Goal: Contribute content

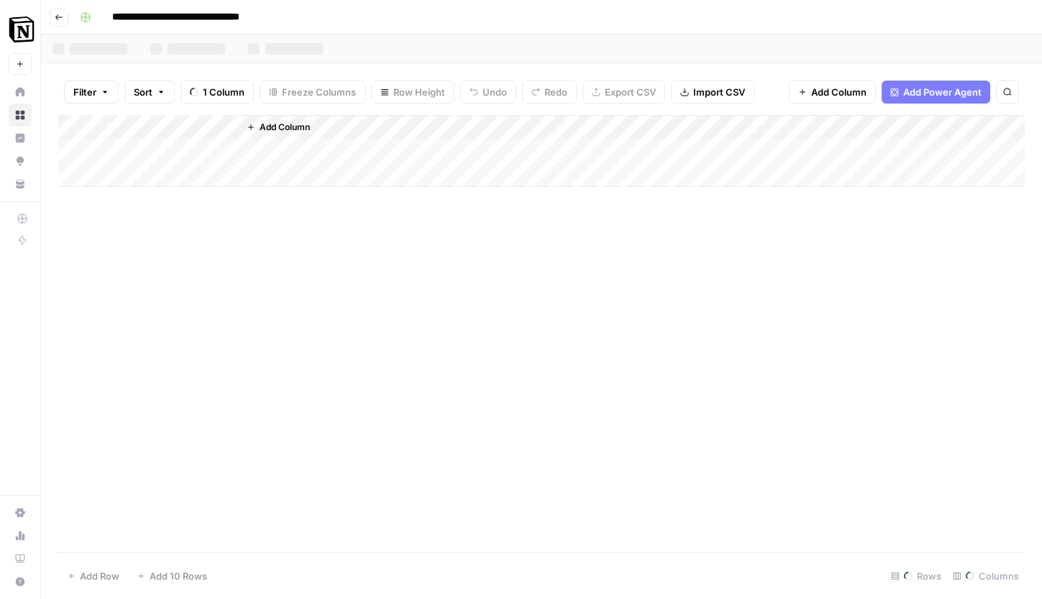
scroll to position [0, 1065]
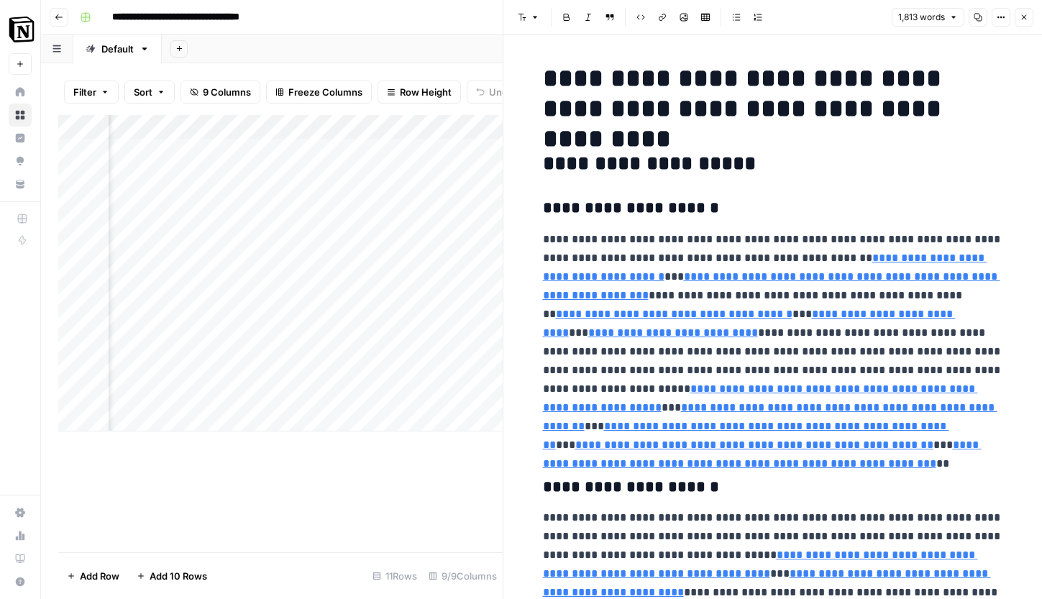
click at [1027, 15] on icon "button" at bounding box center [1024, 17] width 9 height 9
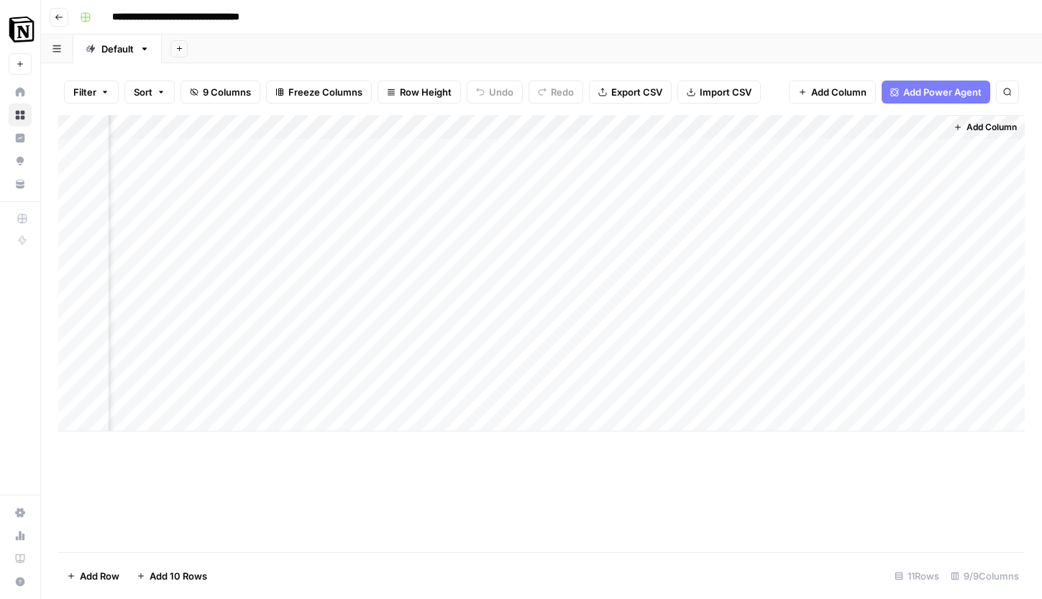
scroll to position [0, 1039]
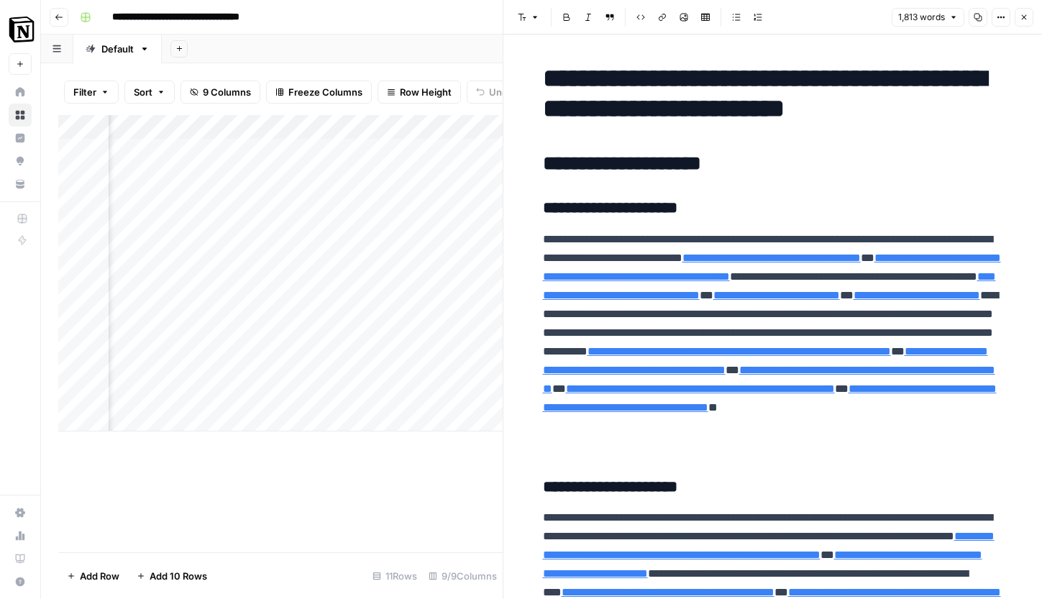
click at [1031, 17] on button "Close" at bounding box center [1024, 17] width 19 height 19
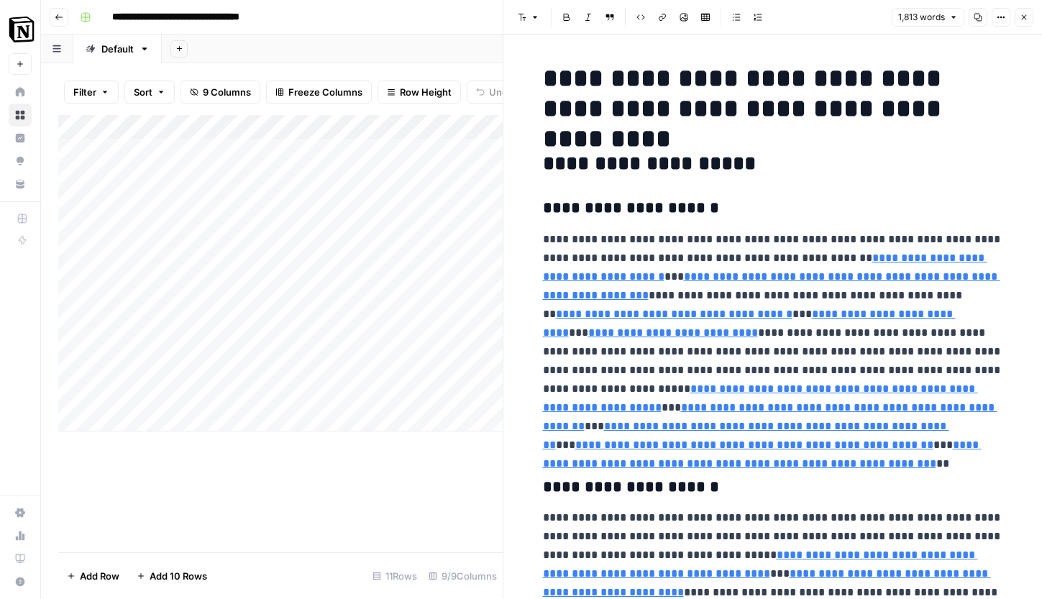
click at [299, 468] on div "Add Column" at bounding box center [280, 333] width 445 height 437
click at [146, 416] on div "Add Column" at bounding box center [280, 273] width 445 height 316
type textarea "**********"
click at [196, 505] on div "Add Column" at bounding box center [280, 333] width 445 height 437
click at [191, 415] on div "Add Column" at bounding box center [280, 285] width 445 height 341
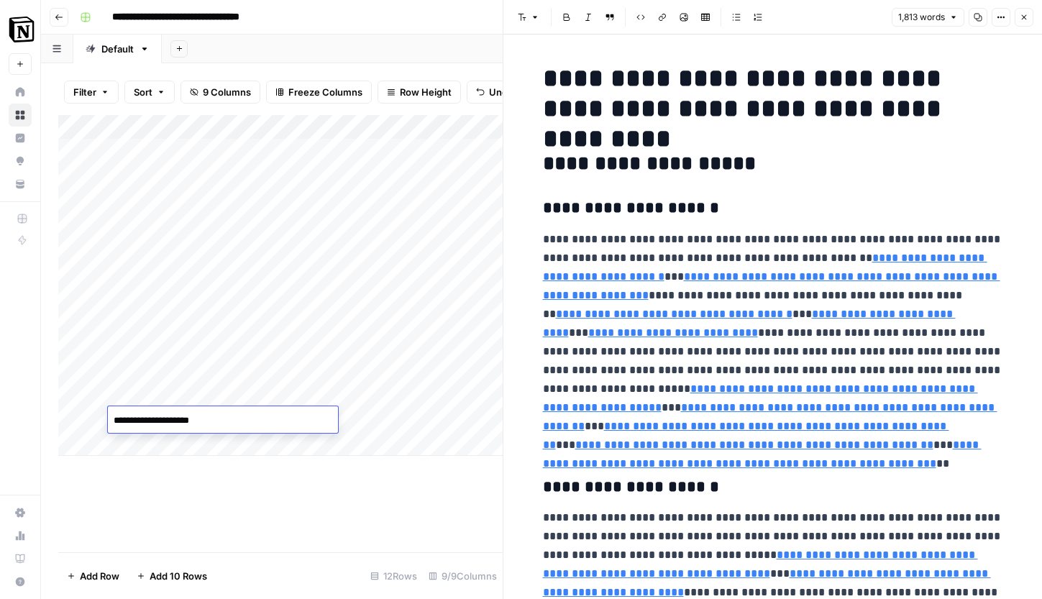
click at [191, 415] on textarea "**********" at bounding box center [223, 421] width 230 height 20
click at [275, 528] on div "Add Column" at bounding box center [280, 333] width 445 height 437
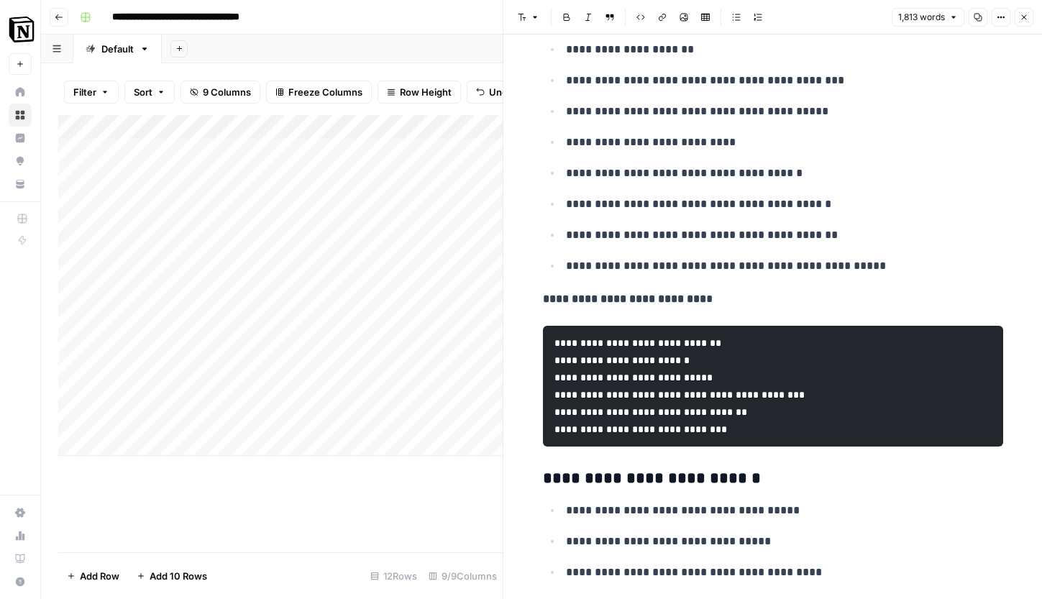
scroll to position [6386, 0]
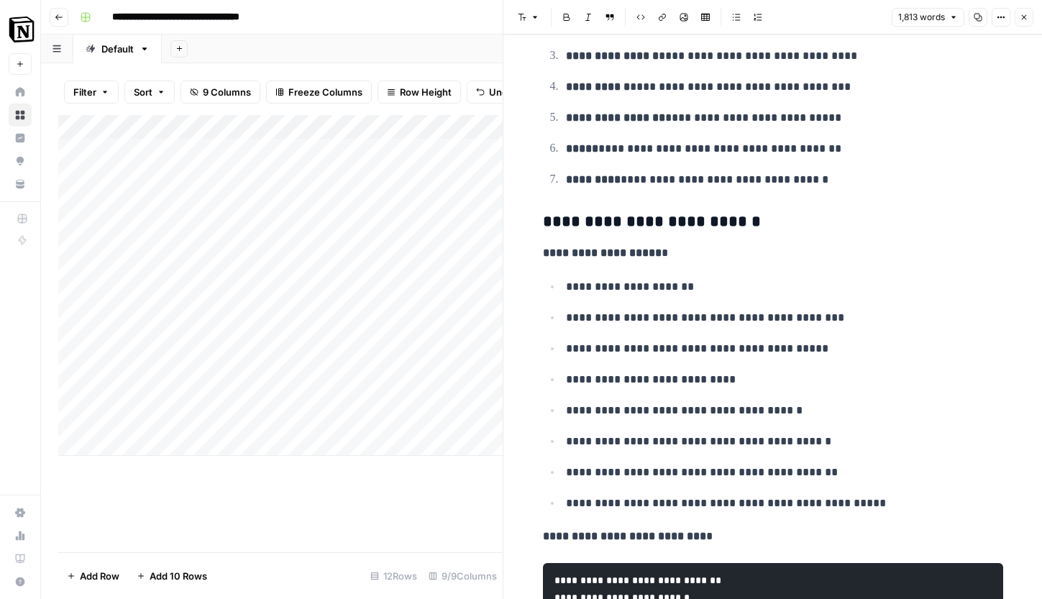
click at [544, 257] on strong "**********" at bounding box center [602, 252] width 119 height 11
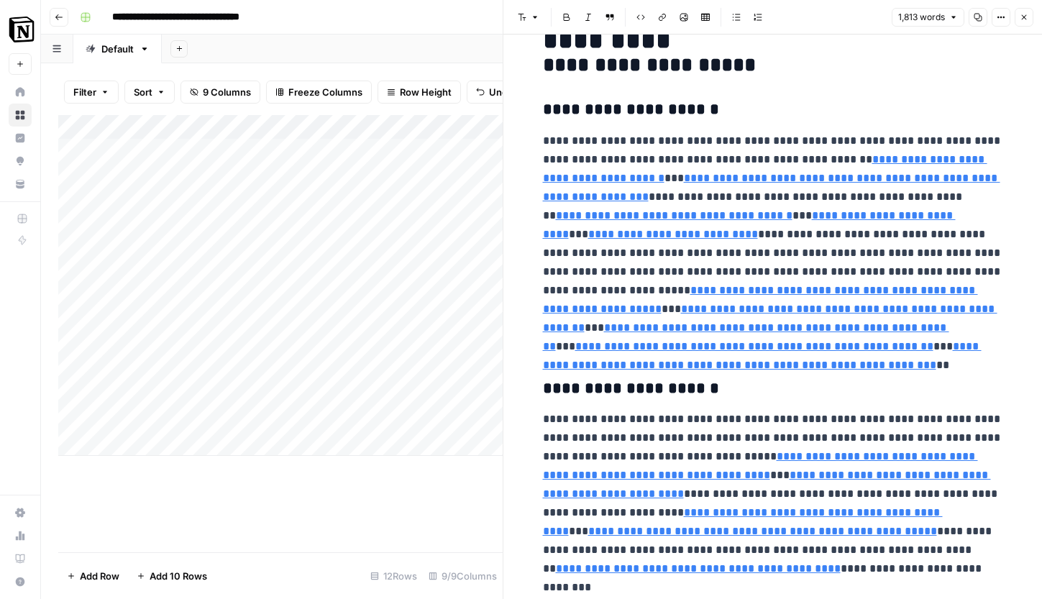
scroll to position [423, 0]
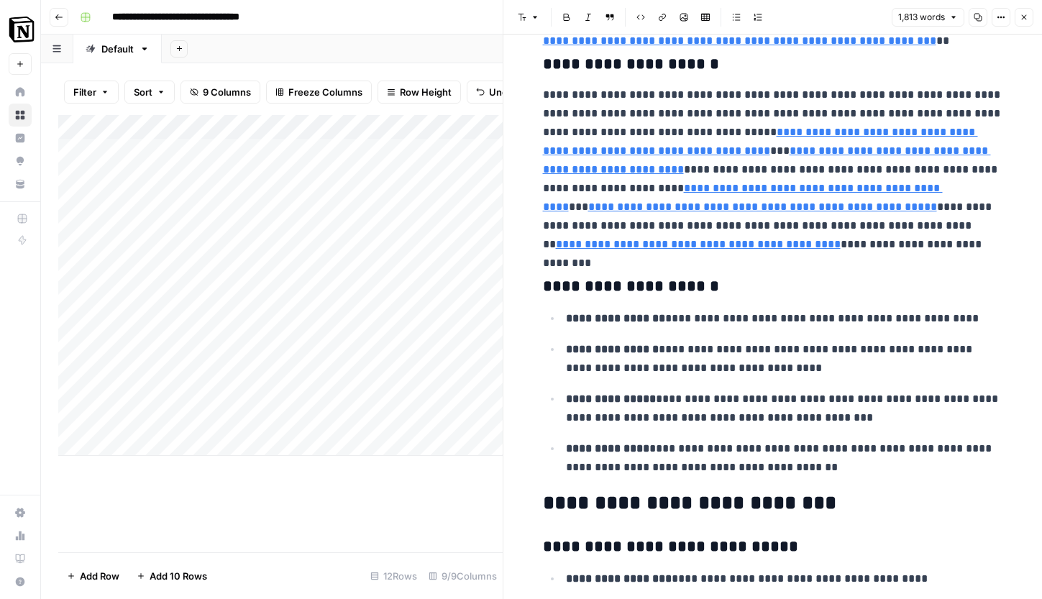
click at [332, 419] on div "Add Column" at bounding box center [280, 285] width 445 height 341
click at [234, 414] on div "Add Column" at bounding box center [280, 285] width 445 height 341
click at [306, 483] on div "Add Column" at bounding box center [280, 333] width 445 height 437
click at [354, 395] on div "Add Column" at bounding box center [280, 285] width 445 height 341
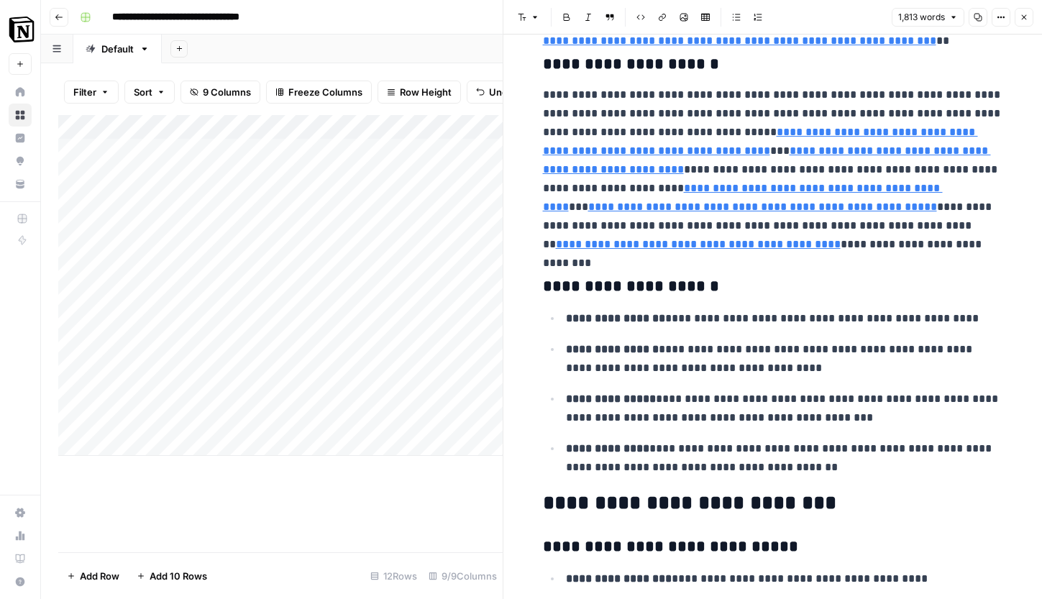
click at [343, 368] on div "Add Column" at bounding box center [280, 285] width 445 height 341
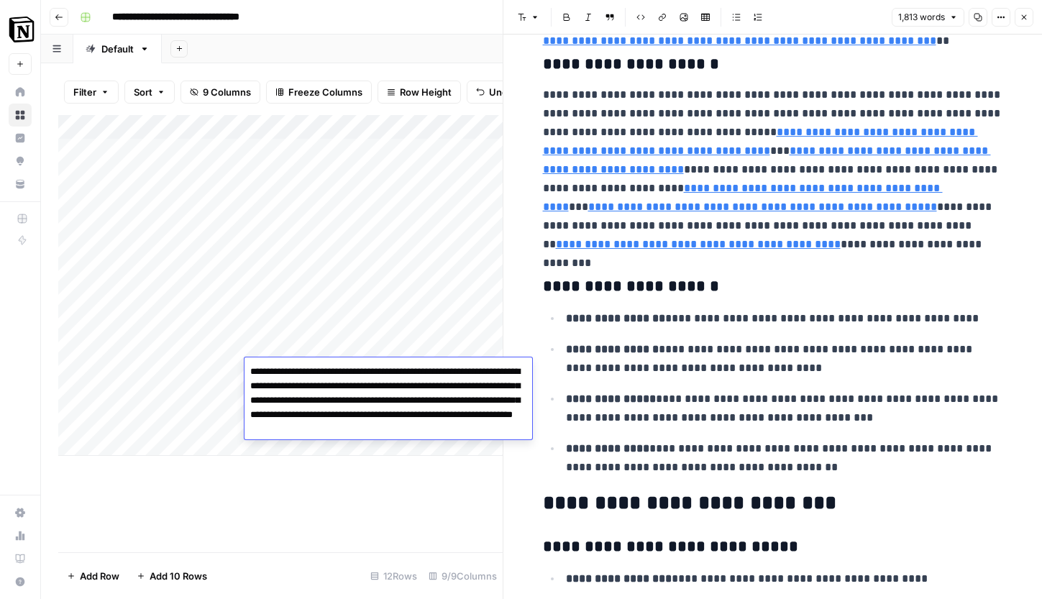
click at [343, 368] on textarea "**********" at bounding box center [389, 401] width 288 height 78
click at [360, 452] on div "Add Column" at bounding box center [280, 285] width 445 height 341
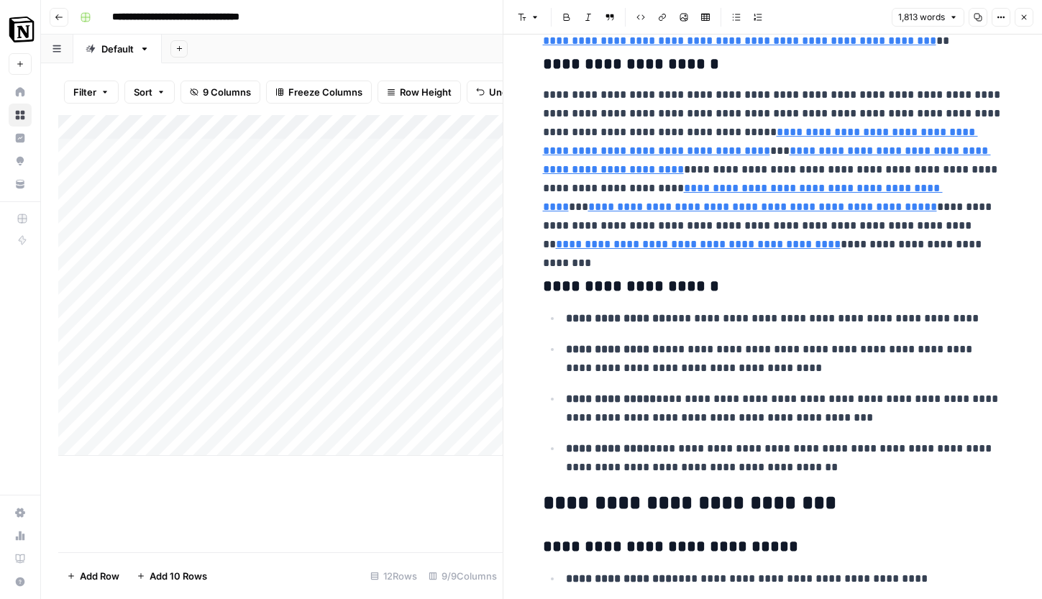
click at [347, 396] on div "Add Column" at bounding box center [280, 285] width 445 height 341
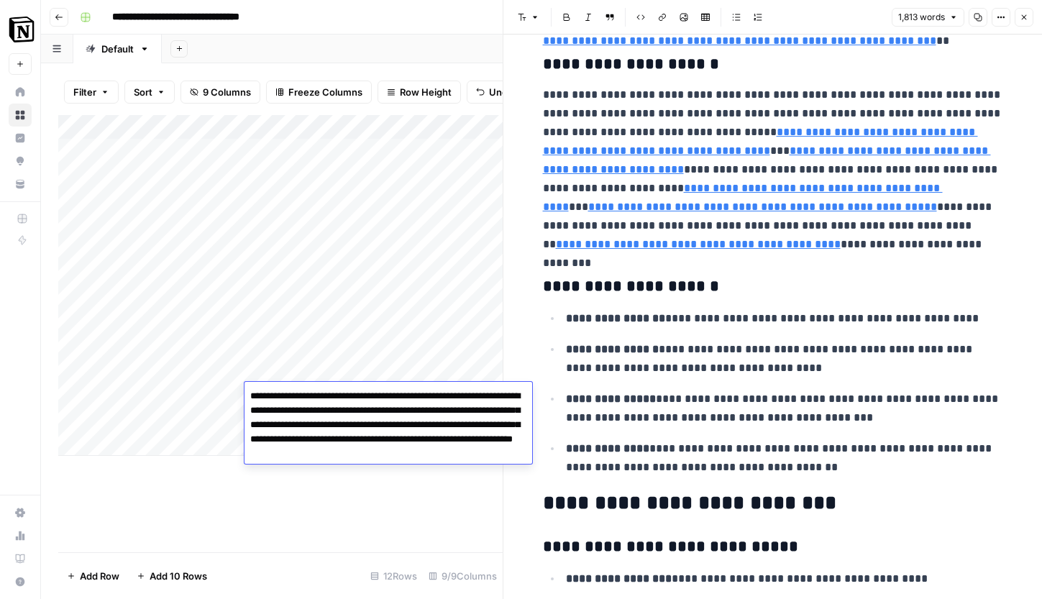
click at [347, 396] on textarea "**********" at bounding box center [389, 425] width 288 height 78
click at [363, 499] on div "Add Column" at bounding box center [280, 333] width 445 height 437
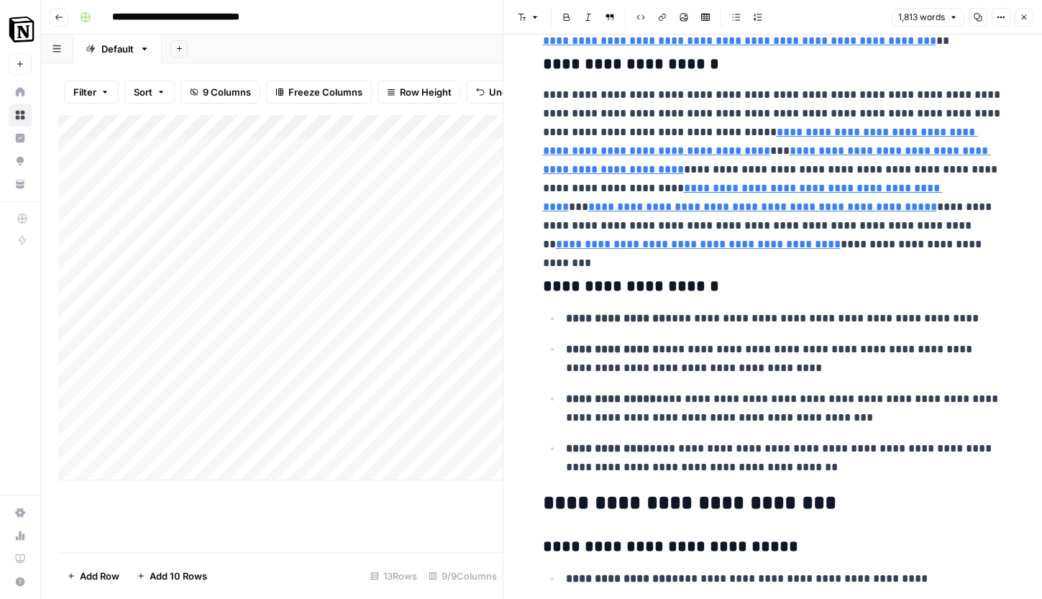
click at [350, 424] on div "Add Column" at bounding box center [280, 297] width 445 height 365
click at [1030, 18] on button "Close" at bounding box center [1024, 17] width 19 height 19
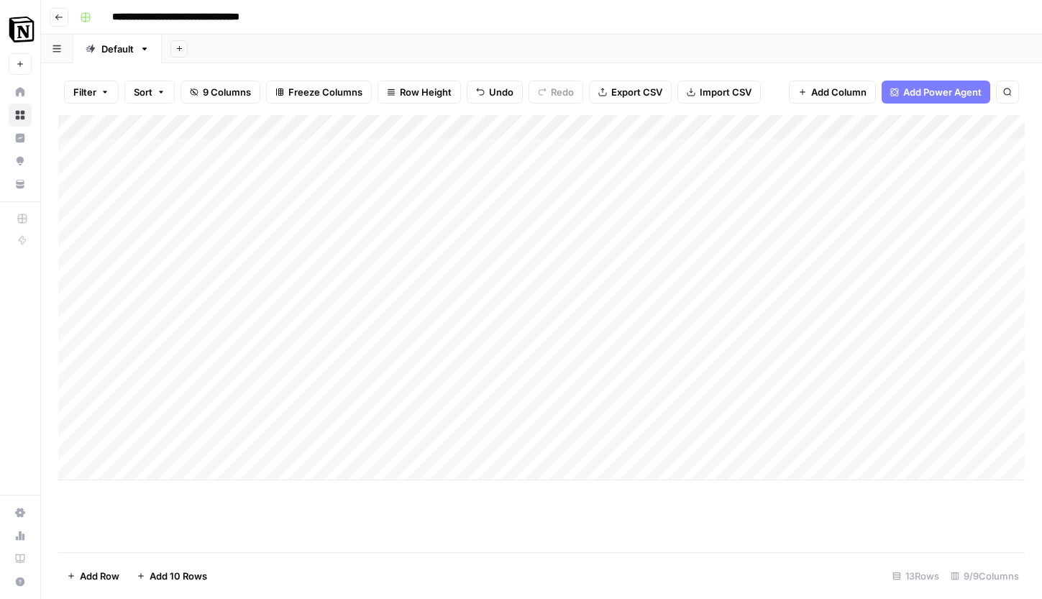
click at [723, 420] on div "Add Column" at bounding box center [541, 297] width 967 height 365
type textarea "**********"
click at [995, 410] on div "Add Column" at bounding box center [541, 297] width 967 height 365
type textarea "**********"
click at [957, 491] on div "Add Column" at bounding box center [541, 333] width 967 height 437
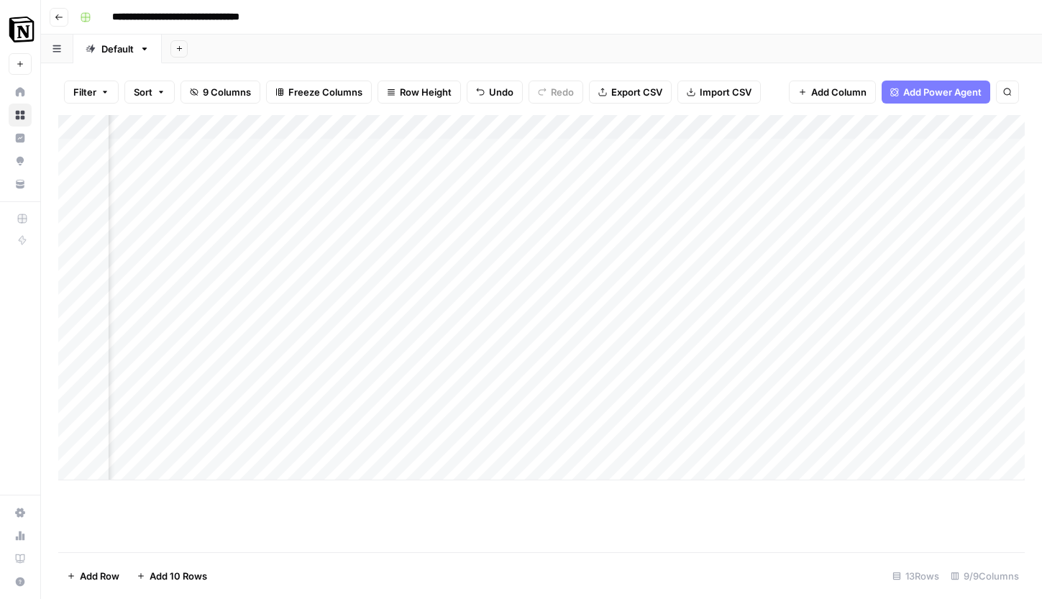
scroll to position [0, 509]
click at [768, 396] on div "Add Column" at bounding box center [541, 297] width 967 height 365
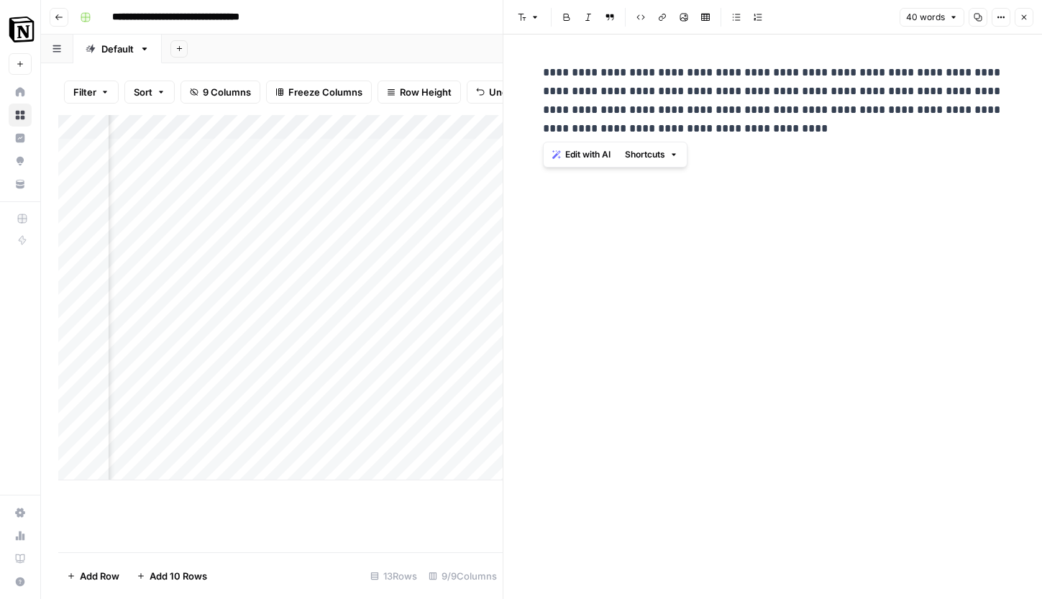
drag, startPoint x: 744, startPoint y: 132, endPoint x: 528, endPoint y: 70, distance: 225.4
click at [528, 70] on div "**********" at bounding box center [772, 317] width 539 height 565
copy p "**********"
click at [437, 493] on div "Add Column" at bounding box center [280, 333] width 445 height 437
click at [433, 429] on div "Add Column" at bounding box center [280, 297] width 445 height 365
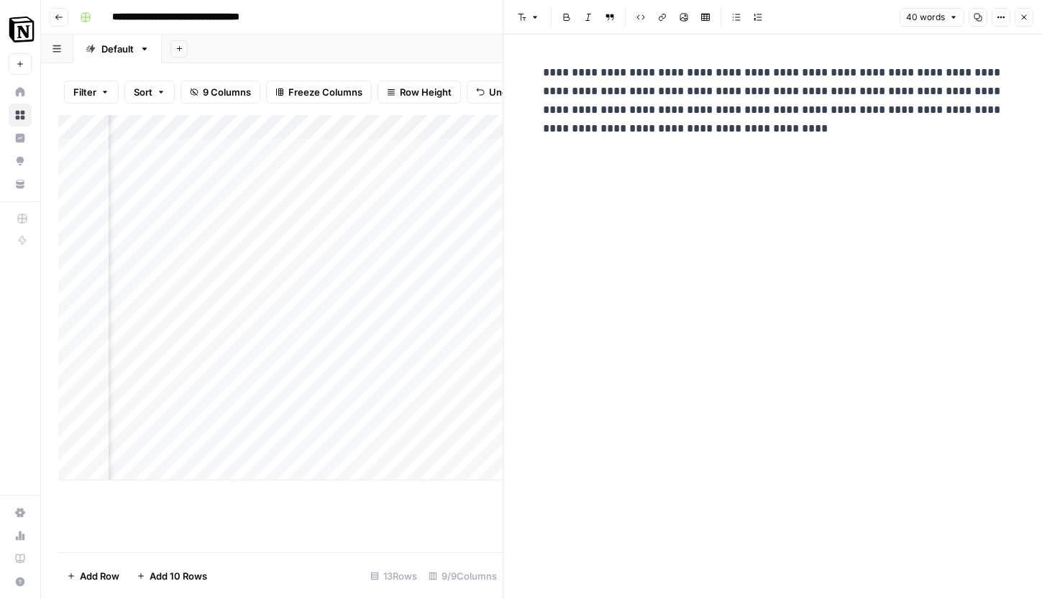
click at [1023, 16] on icon "button" at bounding box center [1024, 17] width 5 height 5
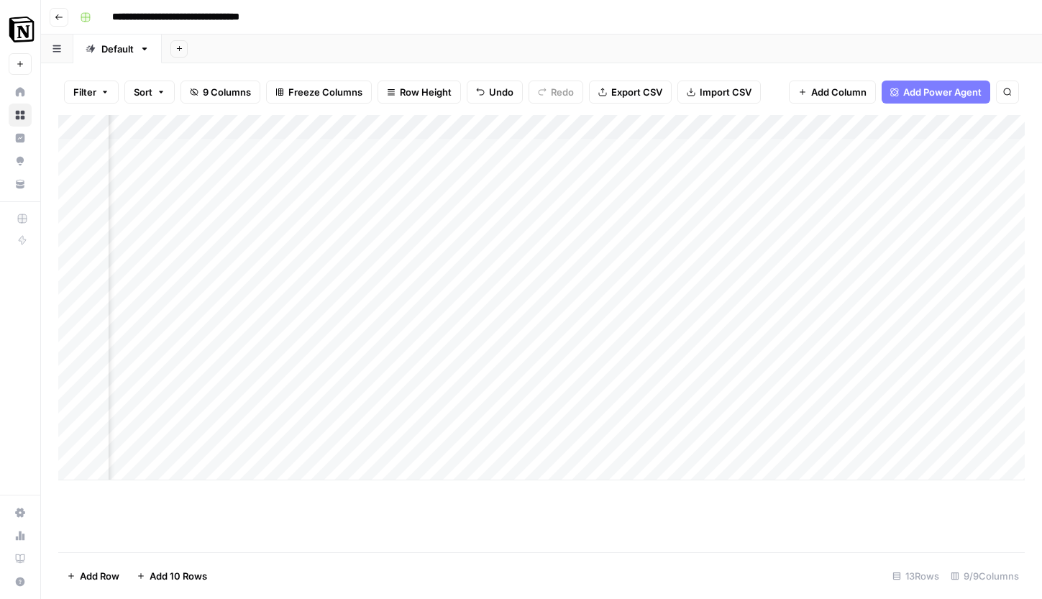
click at [680, 421] on div "Add Column" at bounding box center [541, 297] width 967 height 365
click at [703, 404] on div "Add Column" at bounding box center [541, 297] width 967 height 365
click at [843, 419] on div "Add Column" at bounding box center [541, 297] width 967 height 365
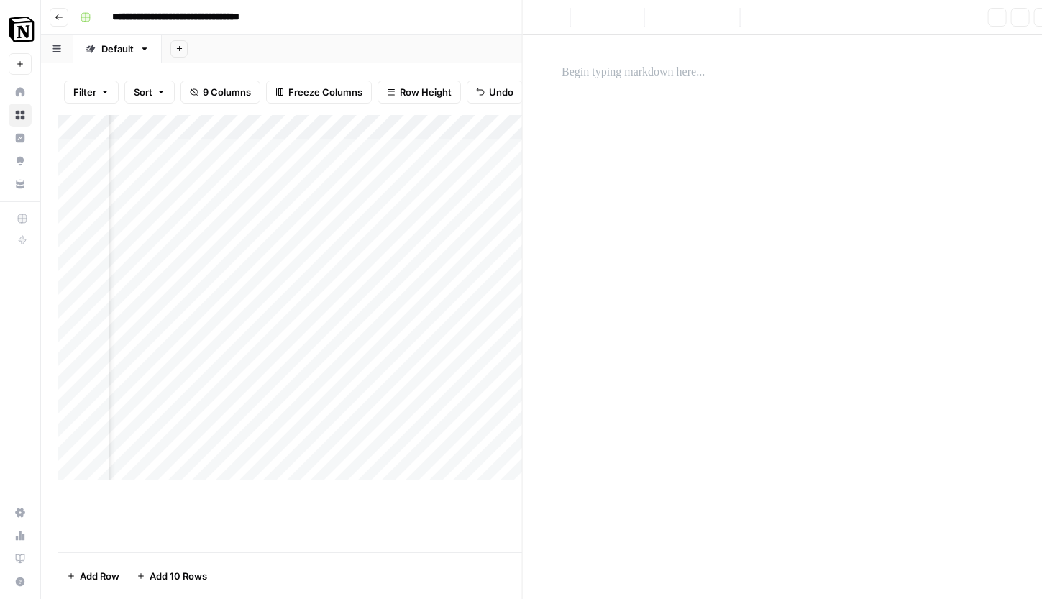
click at [843, 419] on div at bounding box center [897, 419] width 275 height 27
click at [653, 68] on p at bounding box center [773, 72] width 460 height 19
click at [386, 471] on div "Add Column" at bounding box center [280, 297] width 445 height 365
click at [1028, 15] on icon "button" at bounding box center [1024, 17] width 9 height 9
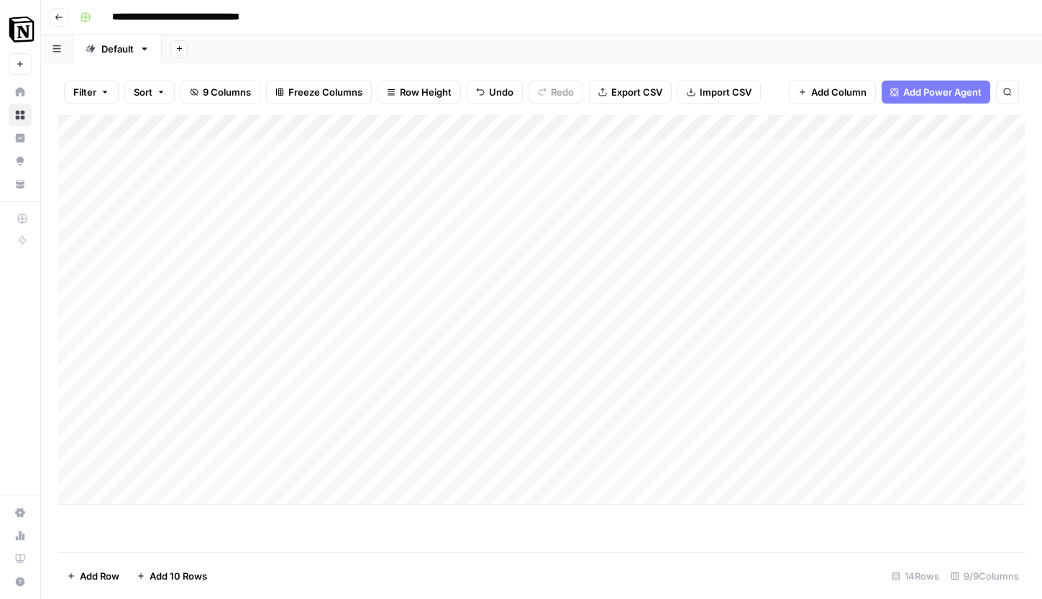
click at [580, 420] on div "Add Column" at bounding box center [541, 310] width 967 height 390
click at [788, 417] on div "Add Column" at bounding box center [541, 310] width 967 height 390
